Goal: Task Accomplishment & Management: Use online tool/utility

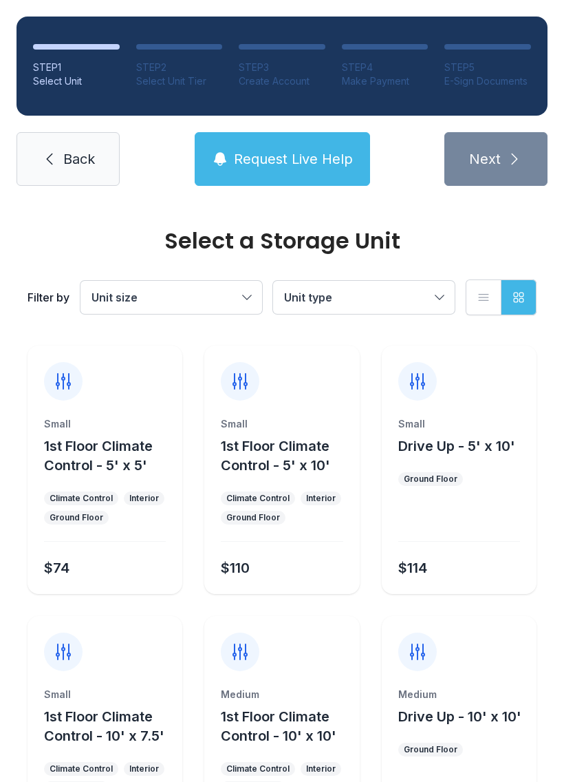
click at [74, 162] on span "Back" at bounding box center [79, 158] width 32 height 19
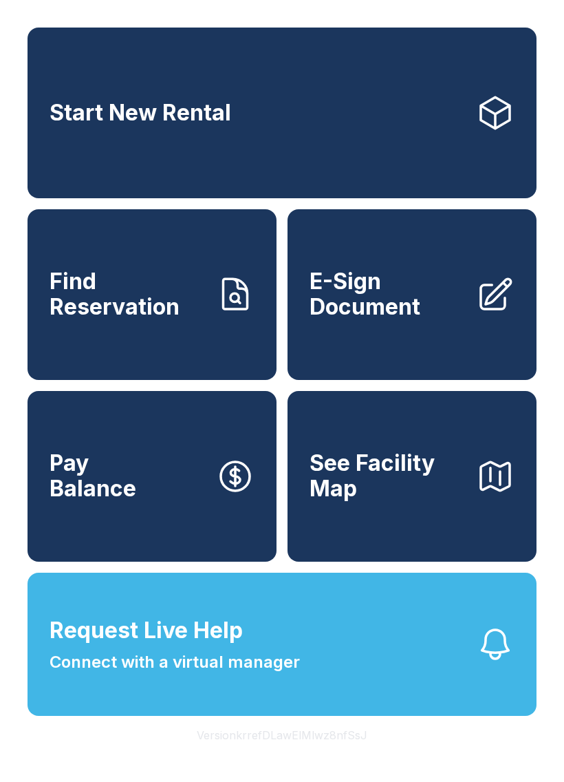
click at [161, 304] on span "Find Reservation" at bounding box center [128, 294] width 156 height 50
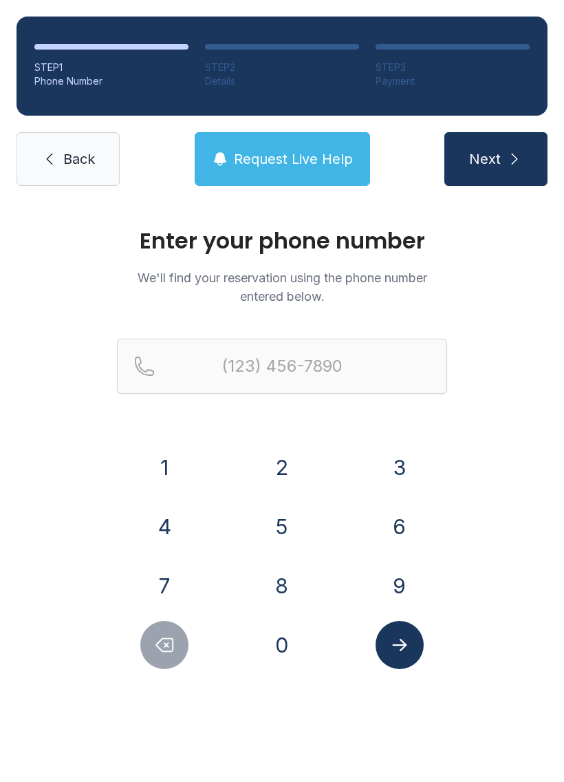
click at [387, 579] on button "9" at bounding box center [400, 586] width 48 height 48
click at [153, 474] on button "1" at bounding box center [164, 467] width 48 height 48
click at [273, 456] on button "2" at bounding box center [282, 467] width 48 height 48
click at [399, 524] on button "6" at bounding box center [400, 526] width 48 height 48
click at [385, 573] on button "9" at bounding box center [400, 586] width 48 height 48
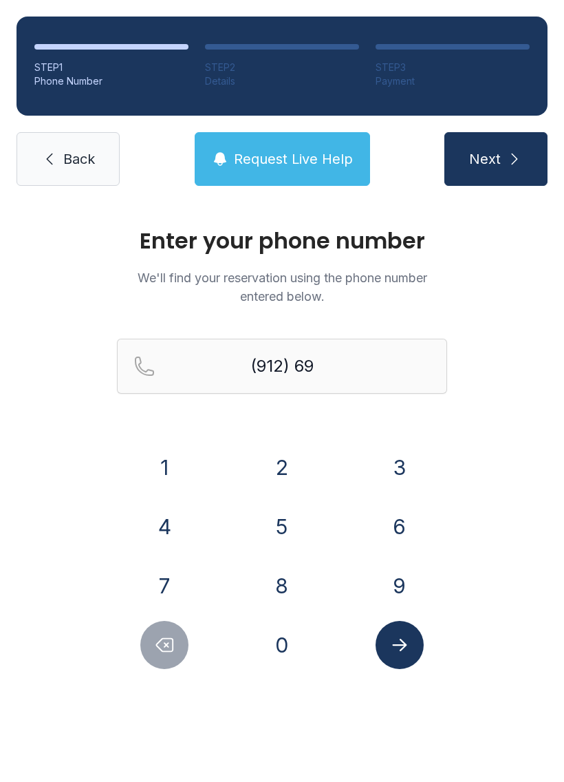
click at [284, 523] on button "5" at bounding box center [282, 526] width 48 height 48
click at [400, 472] on button "3" at bounding box center [400, 467] width 48 height 48
click at [280, 525] on button "5" at bounding box center [282, 526] width 48 height 48
click at [284, 659] on button "0" at bounding box center [282, 645] width 48 height 48
click at [289, 653] on button "0" at bounding box center [282, 645] width 48 height 48
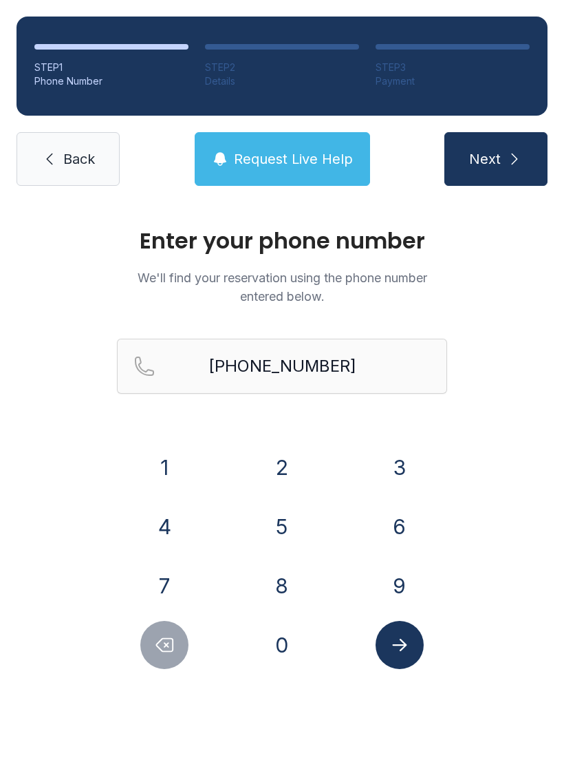
click at [412, 644] on button "Submit lookup form" at bounding box center [400, 645] width 48 height 48
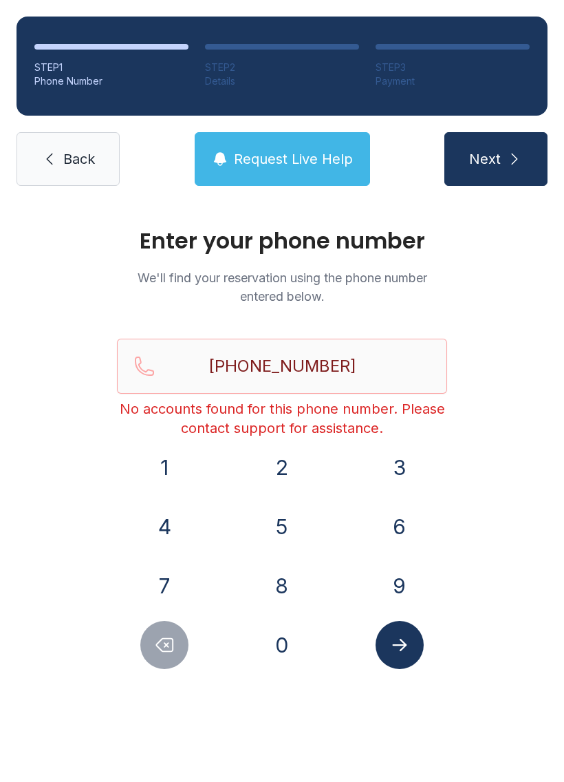
click at [157, 650] on icon "Delete number" at bounding box center [164, 645] width 21 height 21
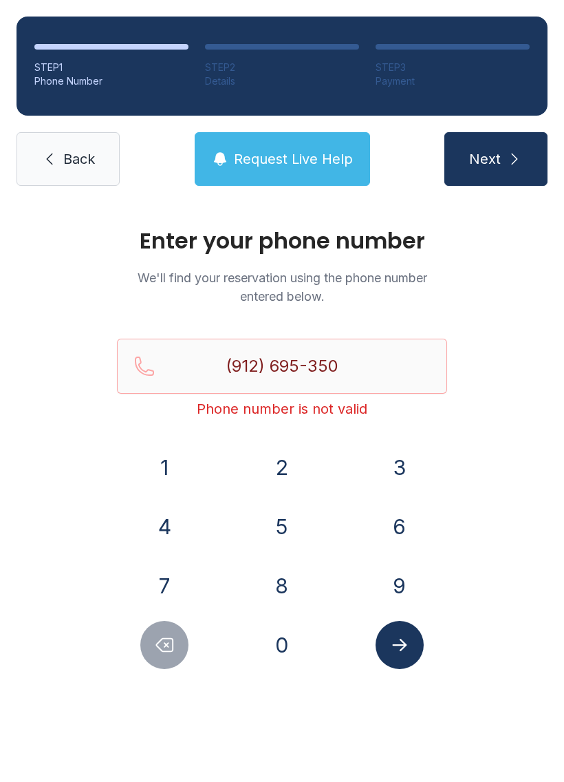
click at [156, 650] on icon "Delete number" at bounding box center [164, 645] width 21 height 21
click at [155, 650] on icon "Delete number" at bounding box center [164, 645] width 21 height 21
click at [155, 649] on icon "Delete number" at bounding box center [164, 645] width 21 height 21
click at [156, 651] on icon "Delete number" at bounding box center [164, 645] width 21 height 21
click at [156, 650] on icon "Delete number" at bounding box center [164, 645] width 21 height 21
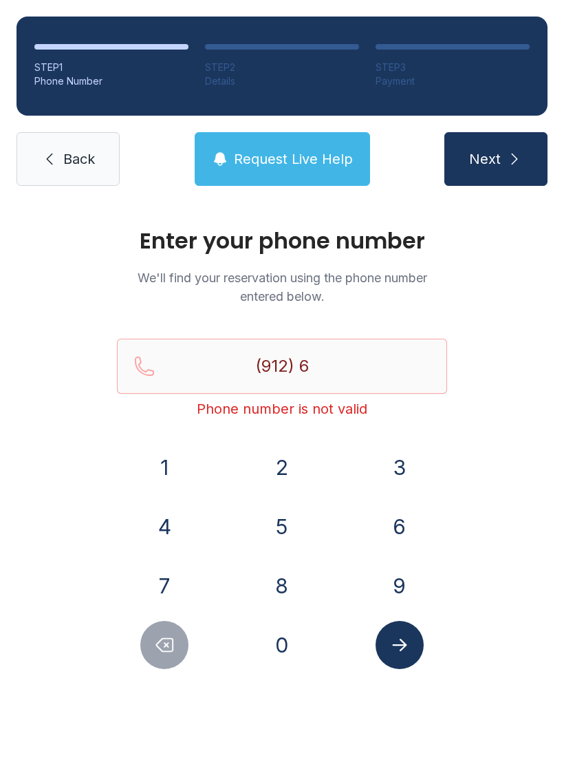
click at [160, 650] on icon "Delete number" at bounding box center [164, 645] width 21 height 21
click at [273, 573] on button "8" at bounding box center [282, 586] width 48 height 48
click at [155, 524] on button "4" at bounding box center [164, 526] width 48 height 48
click at [160, 525] on button "4" at bounding box center [164, 526] width 48 height 48
click at [156, 469] on button "1" at bounding box center [164, 467] width 48 height 48
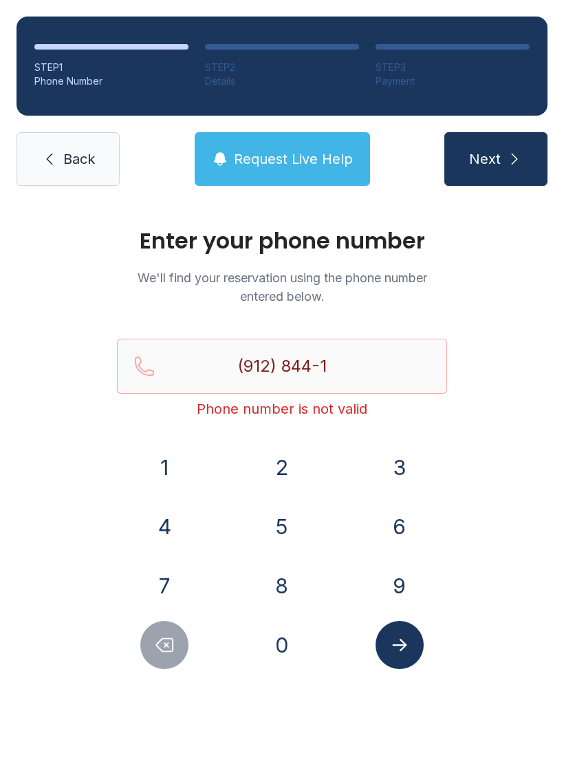
click at [387, 522] on button "6" at bounding box center [400, 526] width 48 height 48
click at [386, 522] on button "6" at bounding box center [400, 526] width 48 height 48
click at [263, 457] on button "2" at bounding box center [282, 467] width 48 height 48
click at [402, 649] on icon "Submit lookup form" at bounding box center [399, 645] width 14 height 12
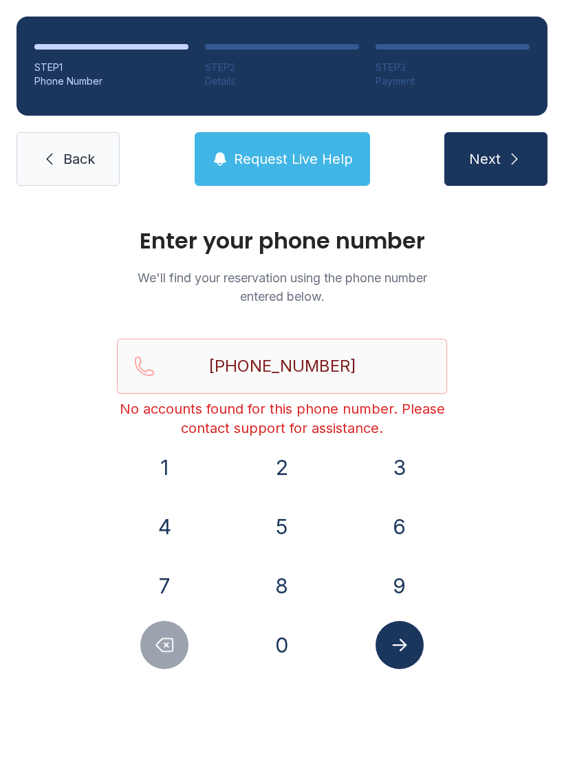
click at [171, 642] on icon "Delete number" at bounding box center [164, 645] width 21 height 21
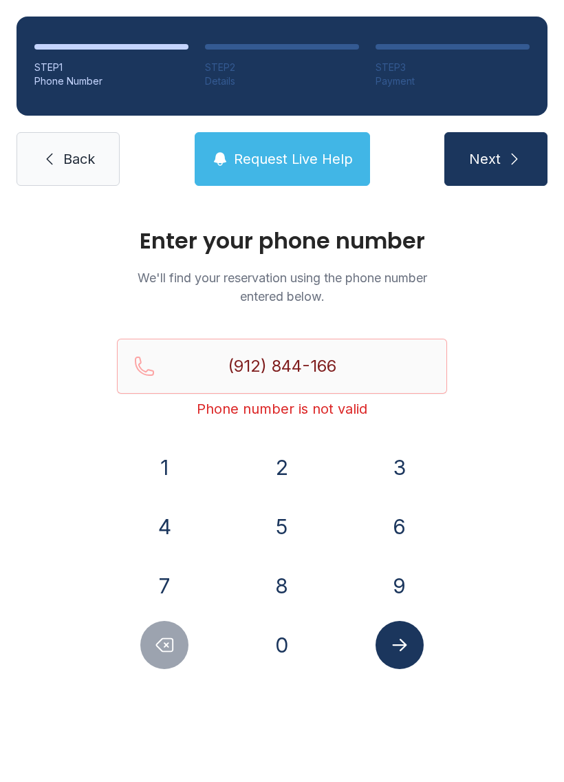
click at [171, 642] on icon "Delete number" at bounding box center [164, 645] width 21 height 21
click at [161, 650] on icon "Delete number" at bounding box center [165, 645] width 17 height 13
click at [161, 649] on icon "Delete number" at bounding box center [165, 645] width 17 height 13
click at [169, 648] on icon "Delete number" at bounding box center [164, 645] width 21 height 21
click at [169, 647] on icon "Delete number" at bounding box center [165, 645] width 17 height 13
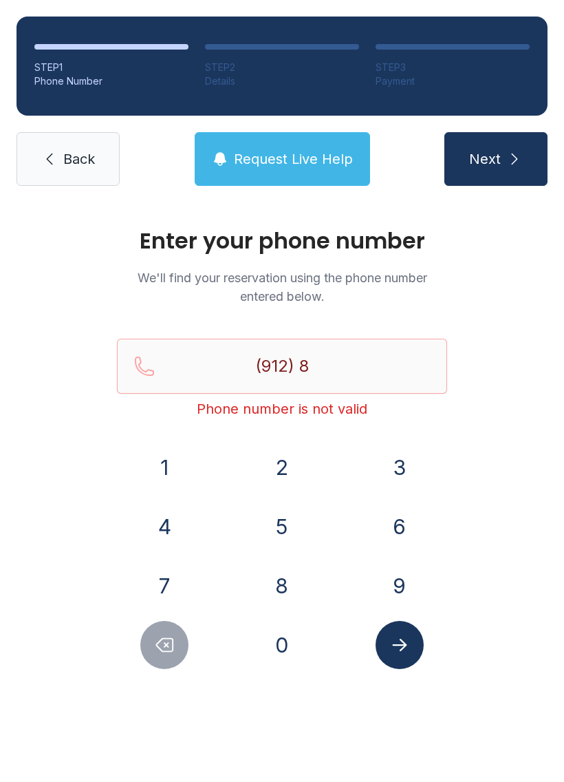
click at [171, 651] on icon "Delete number" at bounding box center [165, 645] width 17 height 13
click at [171, 650] on icon "Delete number" at bounding box center [164, 645] width 21 height 21
click at [171, 648] on icon "Delete number" at bounding box center [164, 645] width 21 height 21
type input "(9"
click at [171, 648] on icon "Delete number" at bounding box center [164, 645] width 21 height 21
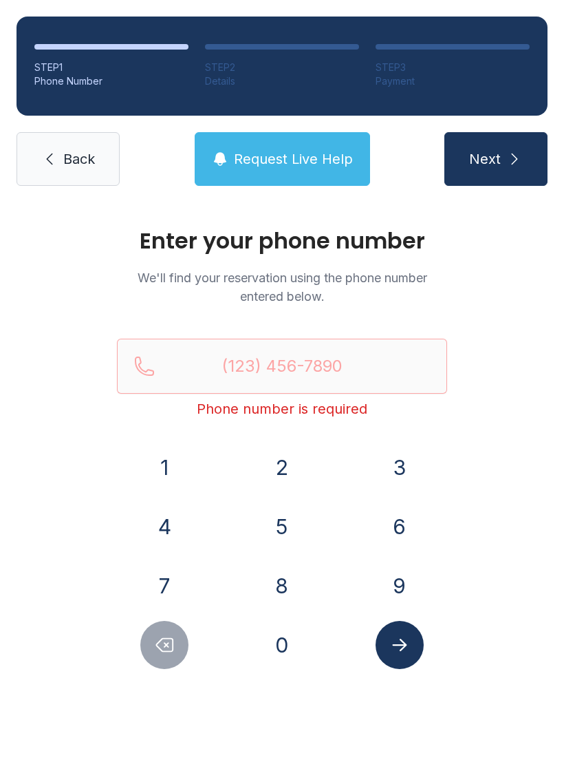
click at [173, 652] on icon "Delete number" at bounding box center [164, 645] width 21 height 21
click at [172, 651] on icon "Delete number" at bounding box center [165, 645] width 17 height 13
click at [63, 154] on span "Back" at bounding box center [79, 158] width 32 height 19
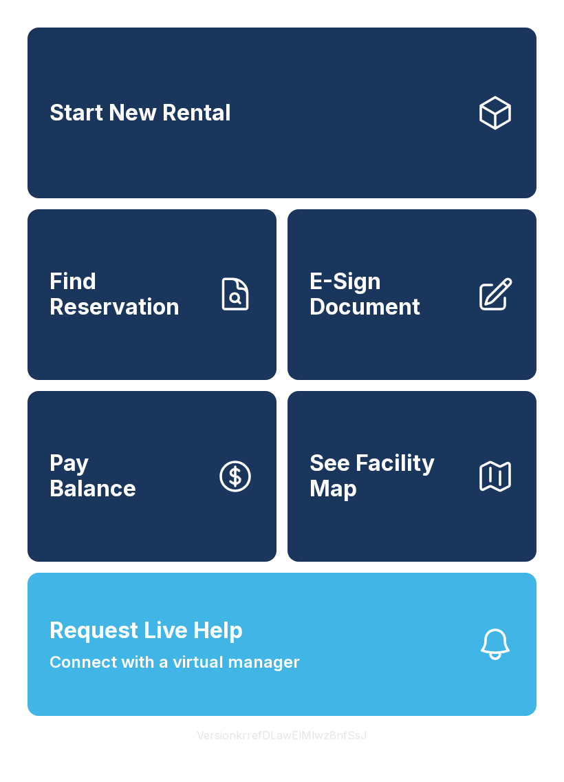
click at [177, 317] on span "Find Reservation" at bounding box center [128, 294] width 156 height 50
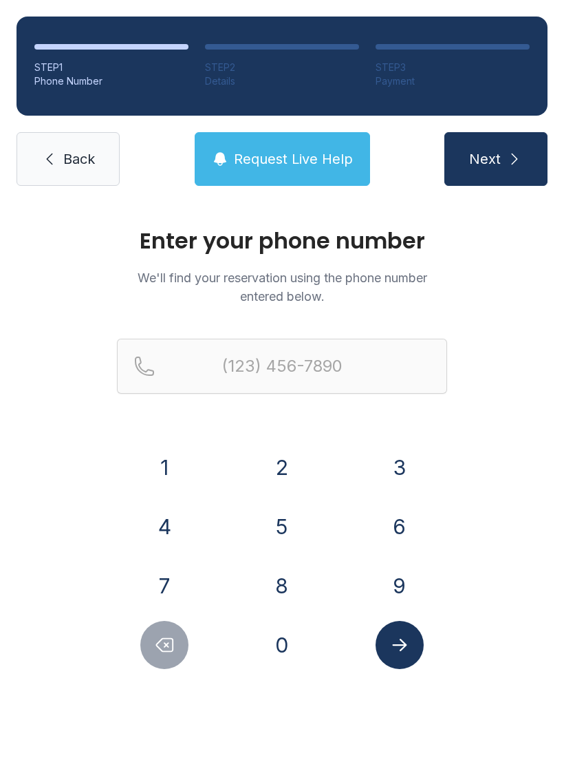
click at [382, 582] on button "9" at bounding box center [400, 586] width 48 height 48
click at [163, 469] on button "1" at bounding box center [164, 467] width 48 height 48
click at [284, 463] on button "2" at bounding box center [282, 467] width 48 height 48
click at [395, 520] on button "6" at bounding box center [400, 526] width 48 height 48
click at [390, 582] on button "9" at bounding box center [400, 586] width 48 height 48
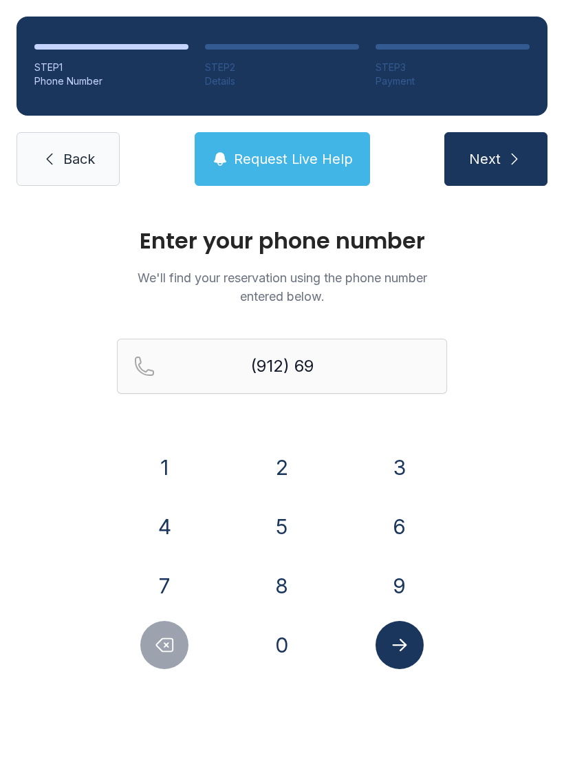
click at [279, 529] on button "5" at bounding box center [282, 526] width 48 height 48
click at [391, 456] on button "3" at bounding box center [400, 467] width 48 height 48
click at [277, 536] on button "5" at bounding box center [282, 526] width 48 height 48
click at [286, 653] on button "0" at bounding box center [282, 645] width 48 height 48
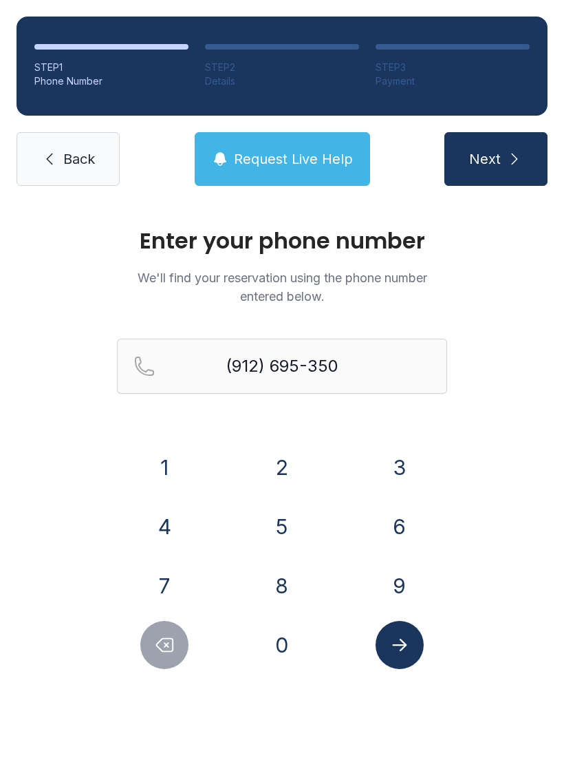
type input "[PHONE_NUMBER]"
click at [405, 652] on icon "Submit lookup form" at bounding box center [400, 645] width 21 height 21
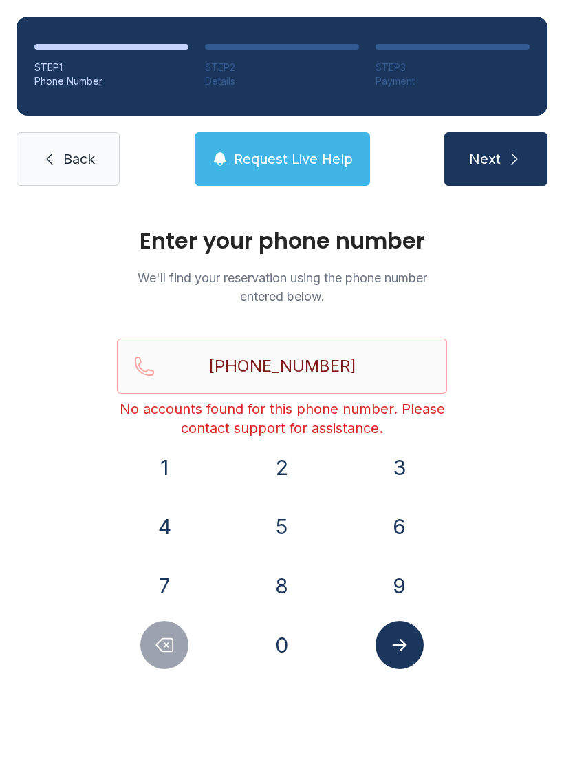
click at [81, 147] on link "Back" at bounding box center [68, 159] width 103 height 54
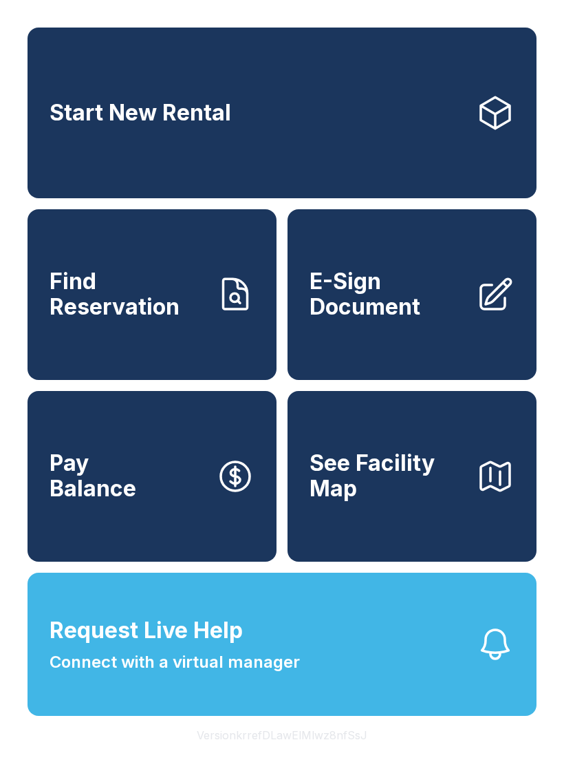
click at [407, 316] on span "E-Sign Document" at bounding box center [388, 294] width 156 height 50
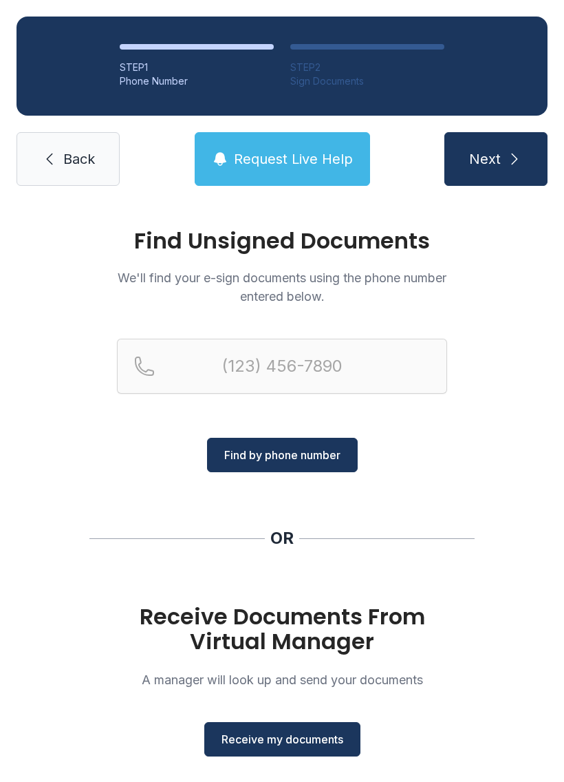
click at [291, 743] on span "Receive my documents" at bounding box center [283, 739] width 122 height 17
